Goal: Task Accomplishment & Management: Manage account settings

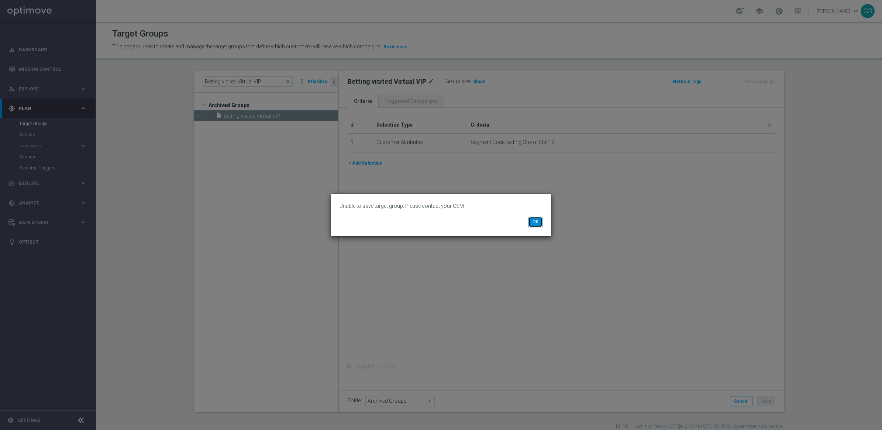
click at [539, 220] on button "OK" at bounding box center [536, 222] width 14 height 10
